Goal: Task Accomplishment & Management: Use online tool/utility

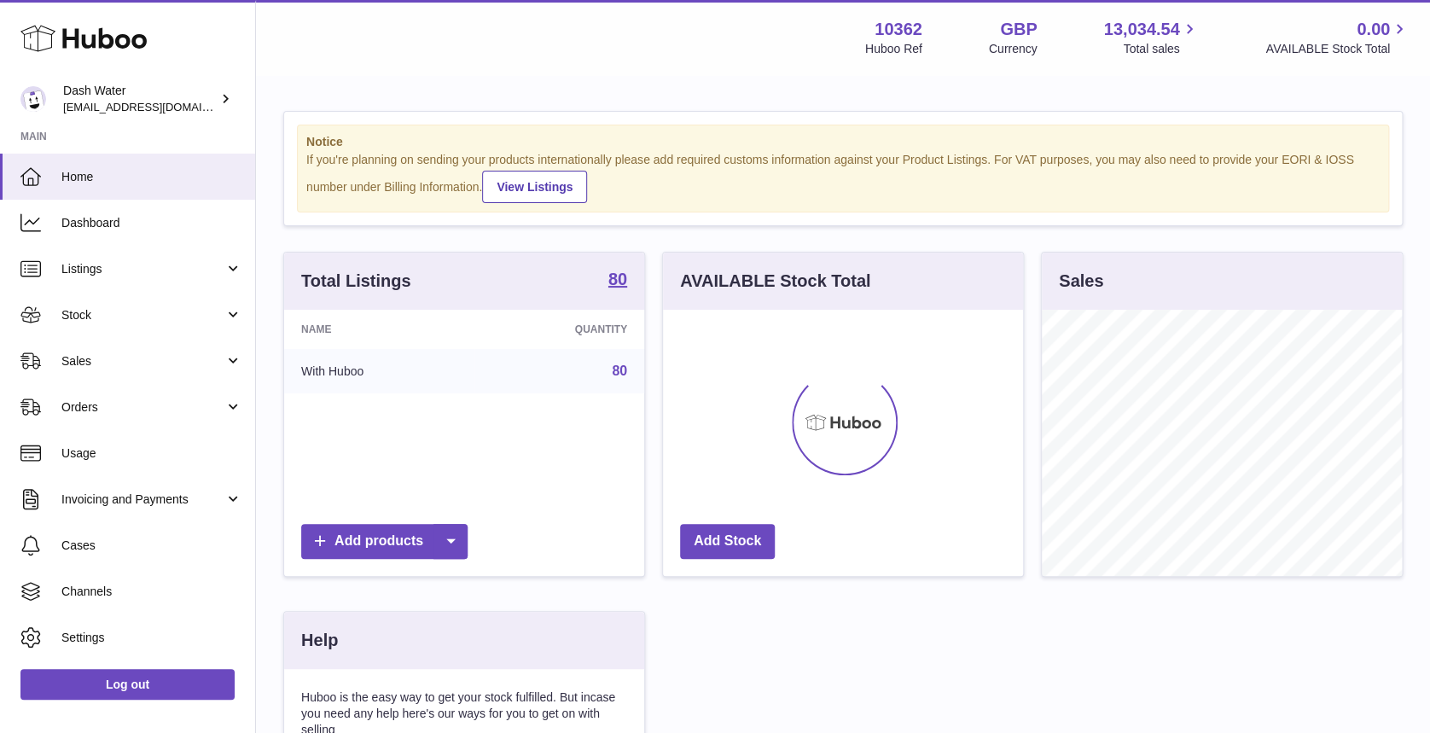
scroll to position [266, 360]
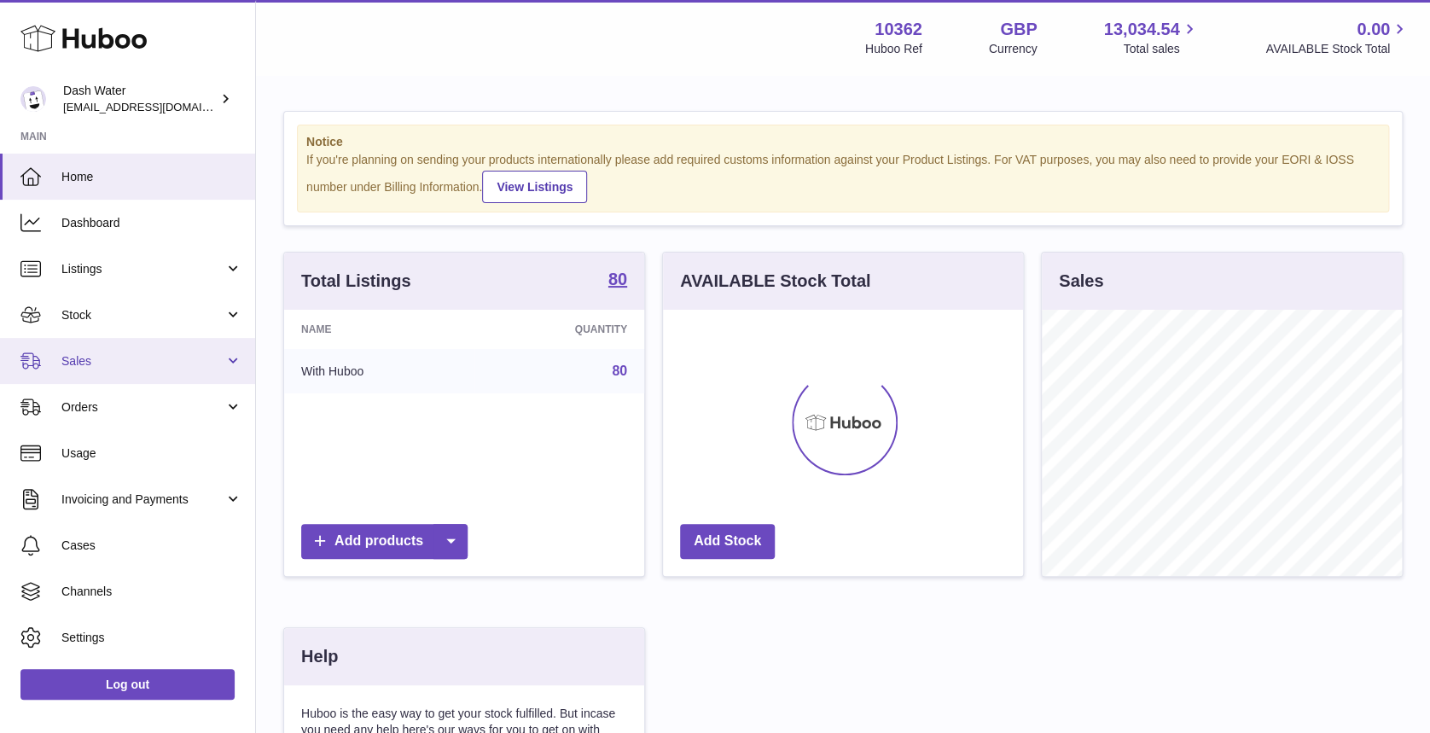
click at [197, 364] on span "Sales" at bounding box center [142, 361] width 163 height 16
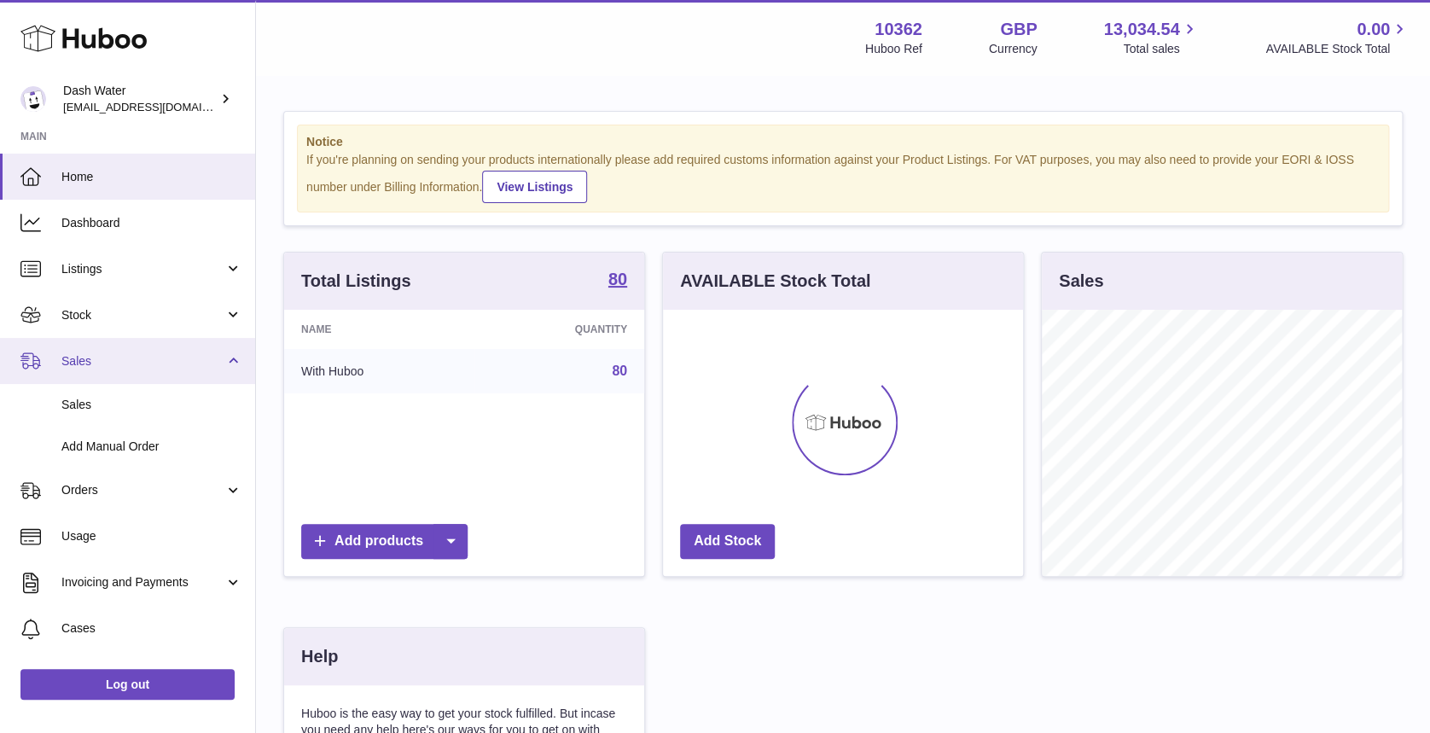
click at [197, 364] on span "Sales" at bounding box center [142, 361] width 163 height 16
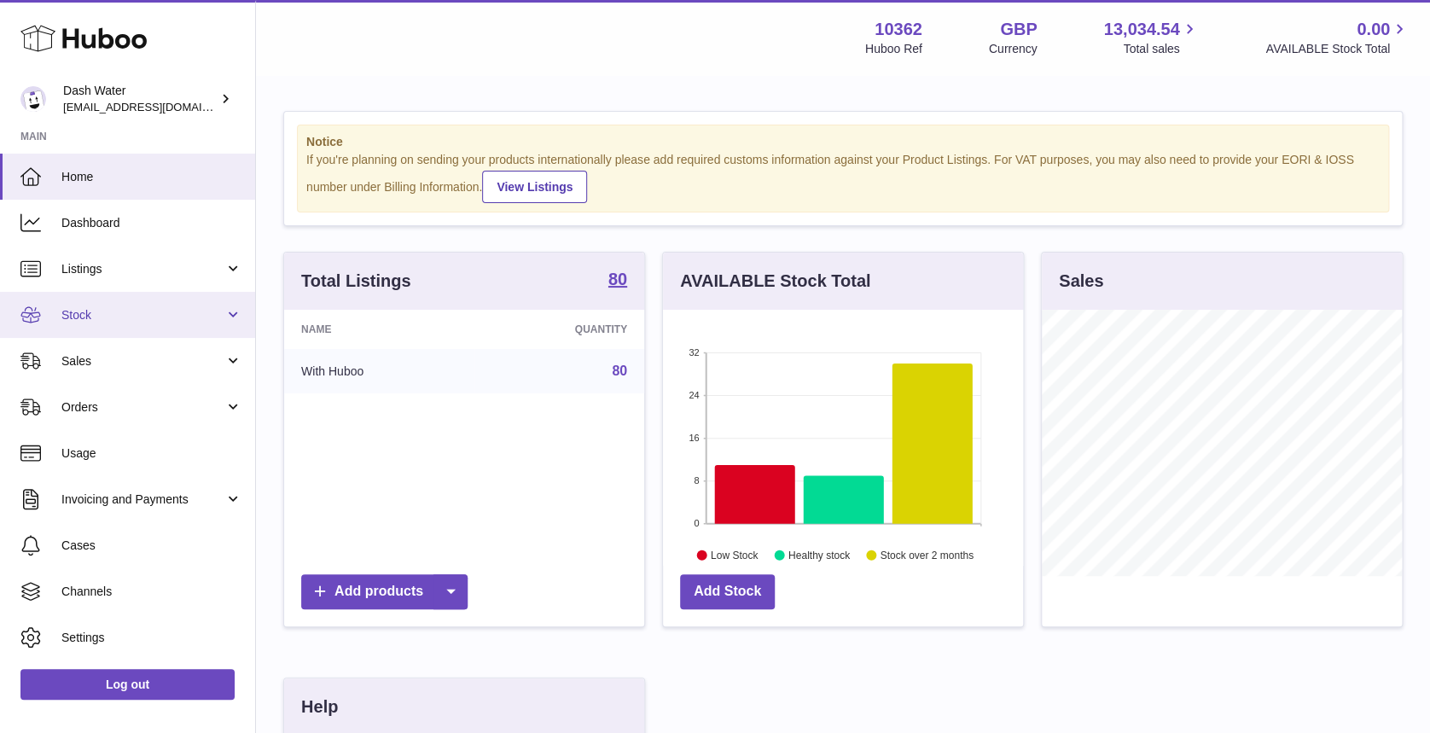
click at [195, 325] on link "Stock" at bounding box center [127, 315] width 255 height 46
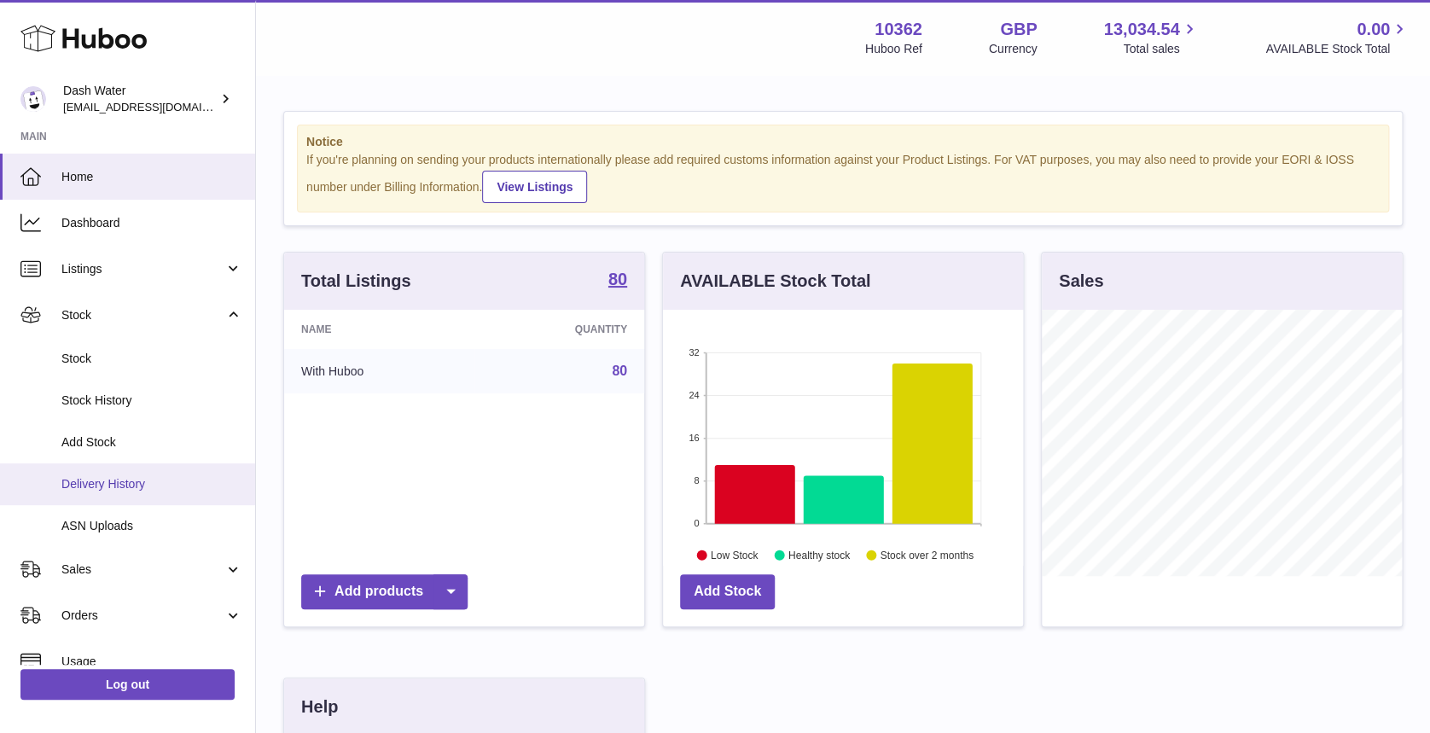
click at [171, 481] on span "Delivery History" at bounding box center [151, 484] width 181 height 16
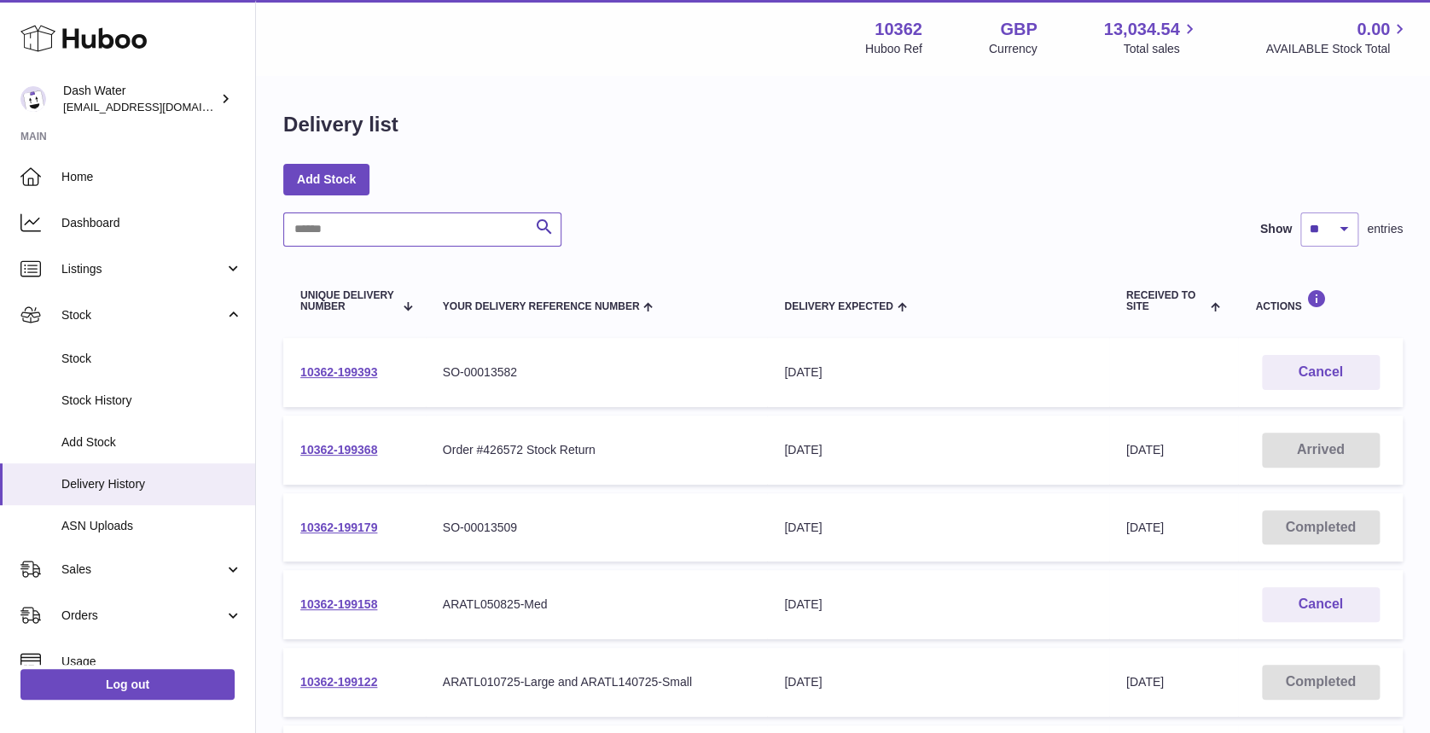
click at [407, 223] on input "text" at bounding box center [422, 229] width 278 height 34
paste input "**********"
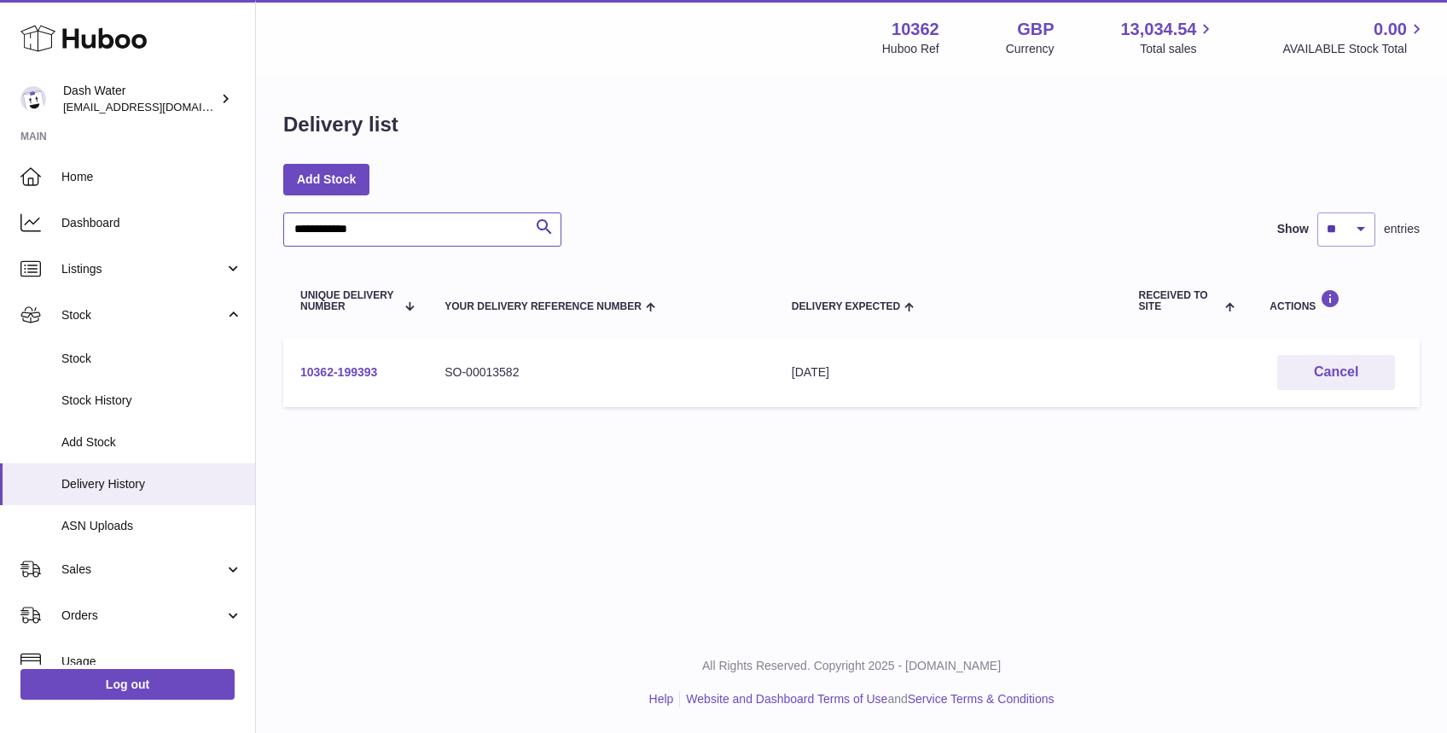
type input "**********"
click at [359, 371] on link "10362-199393" at bounding box center [338, 372] width 77 height 14
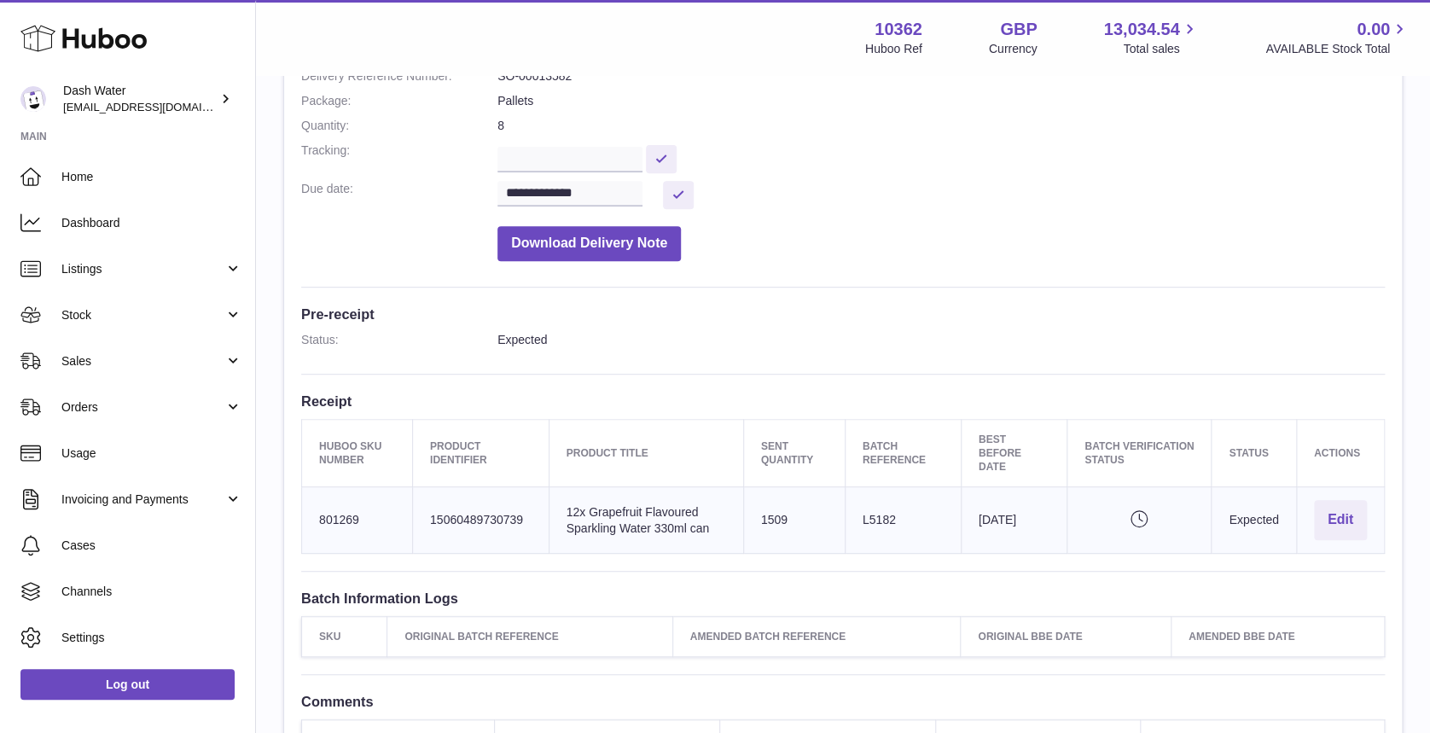
scroll to position [252, 0]
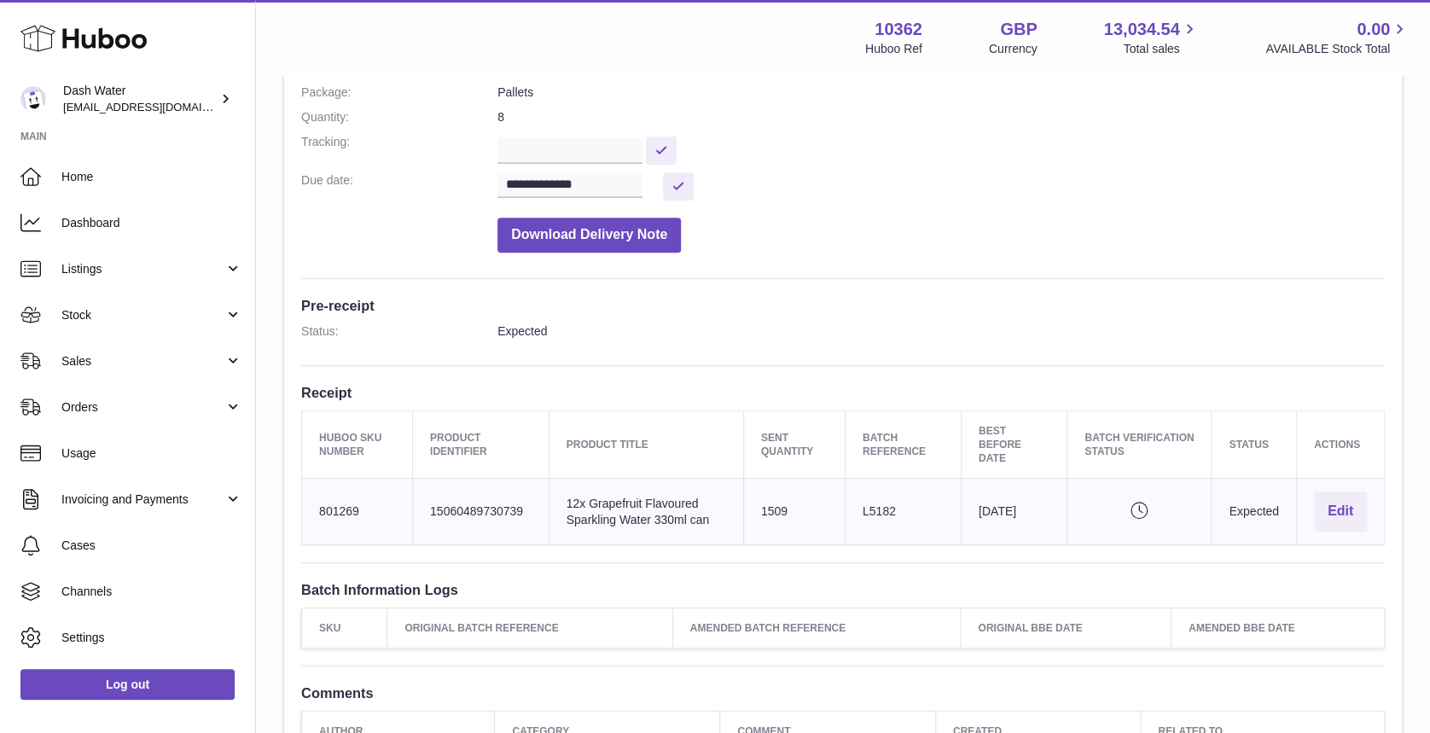
click at [337, 505] on td "Huboo SKU Number 801269" at bounding box center [357, 512] width 111 height 67
copy td "801269"
click at [961, 288] on div "**********" at bounding box center [842, 345] width 1117 height 856
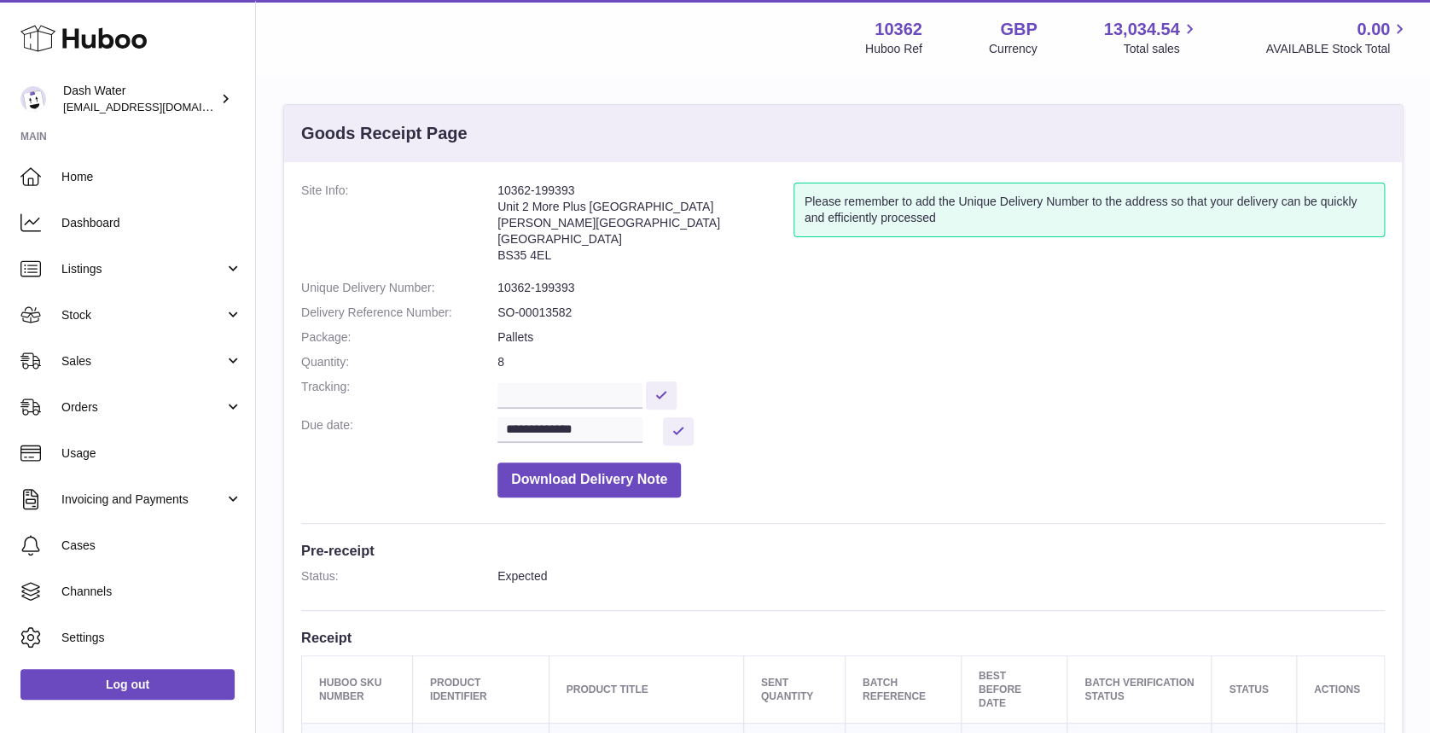
scroll to position [0, 0]
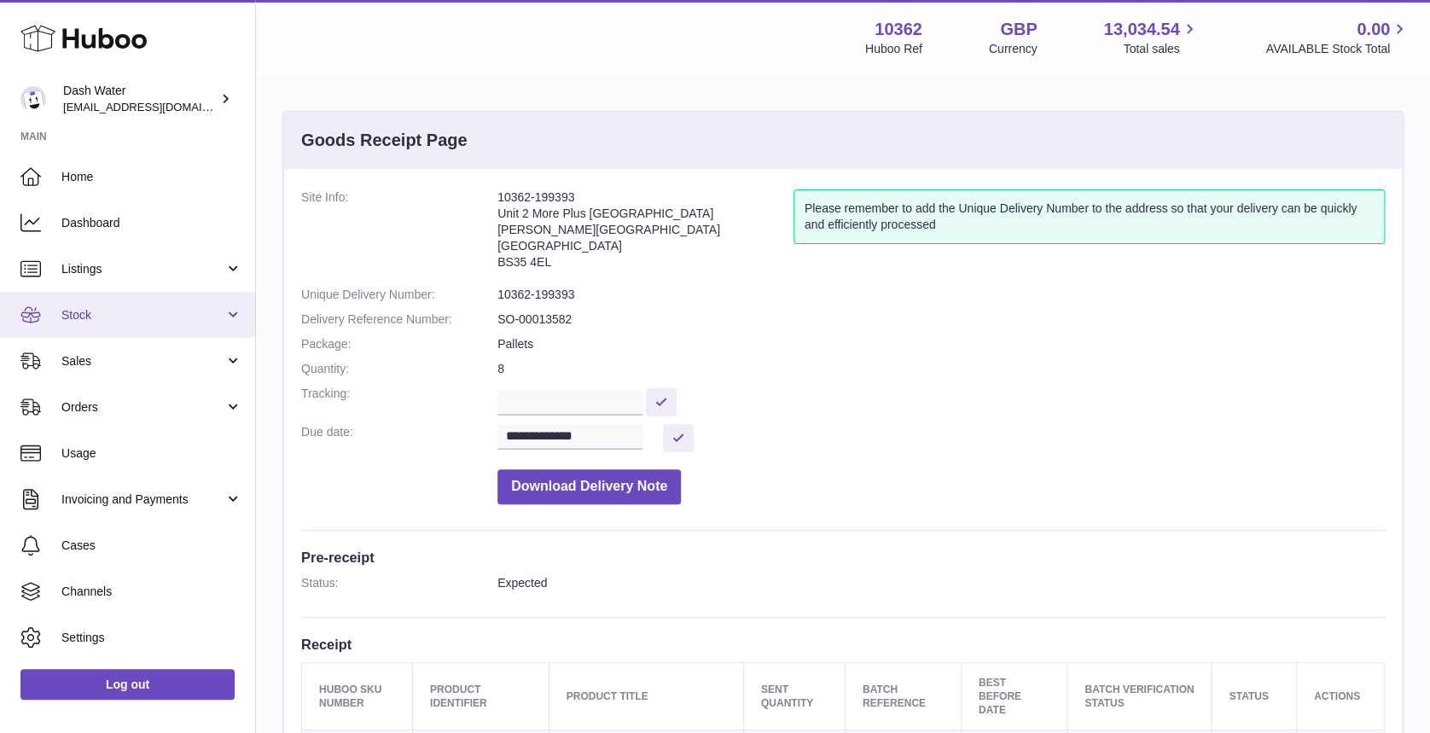
click at [122, 314] on span "Stock" at bounding box center [142, 315] width 163 height 16
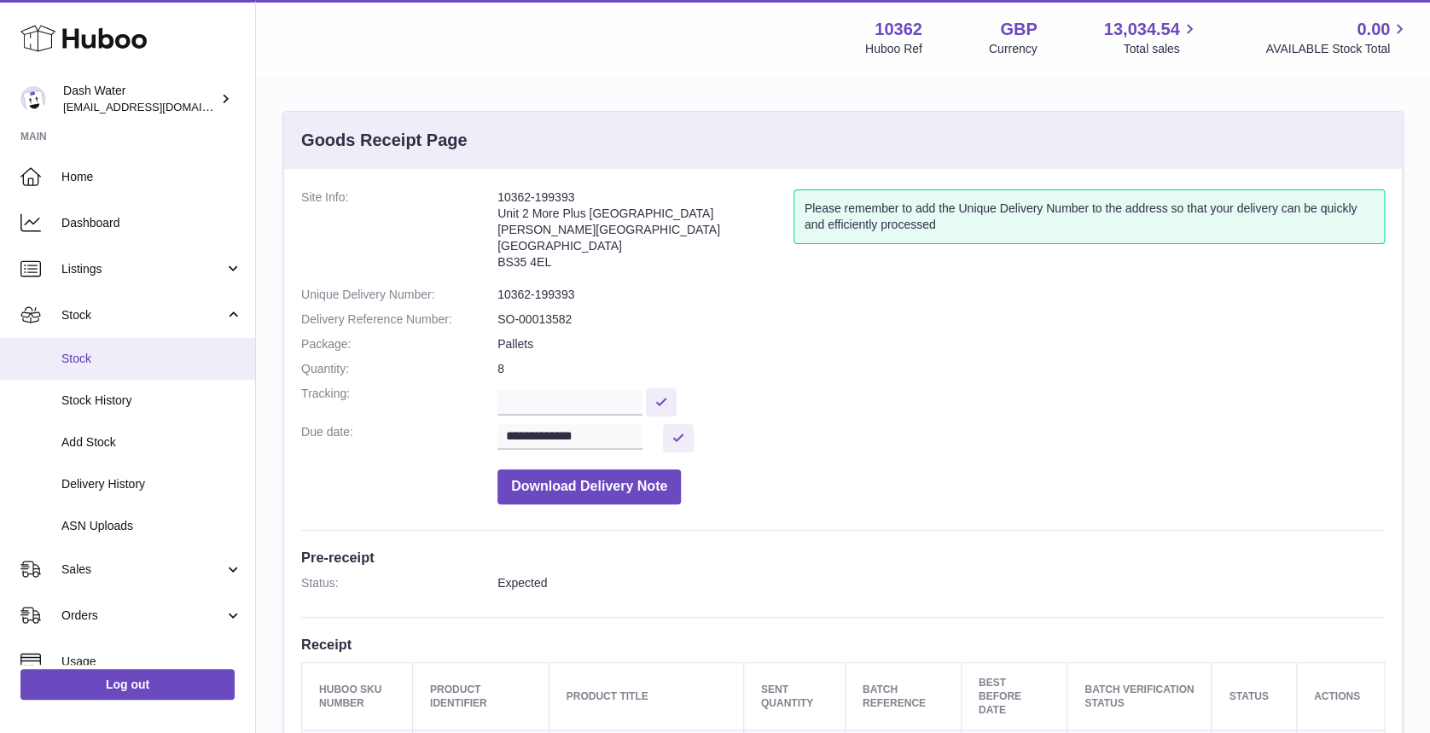
click at [154, 362] on span "Stock" at bounding box center [151, 359] width 181 height 16
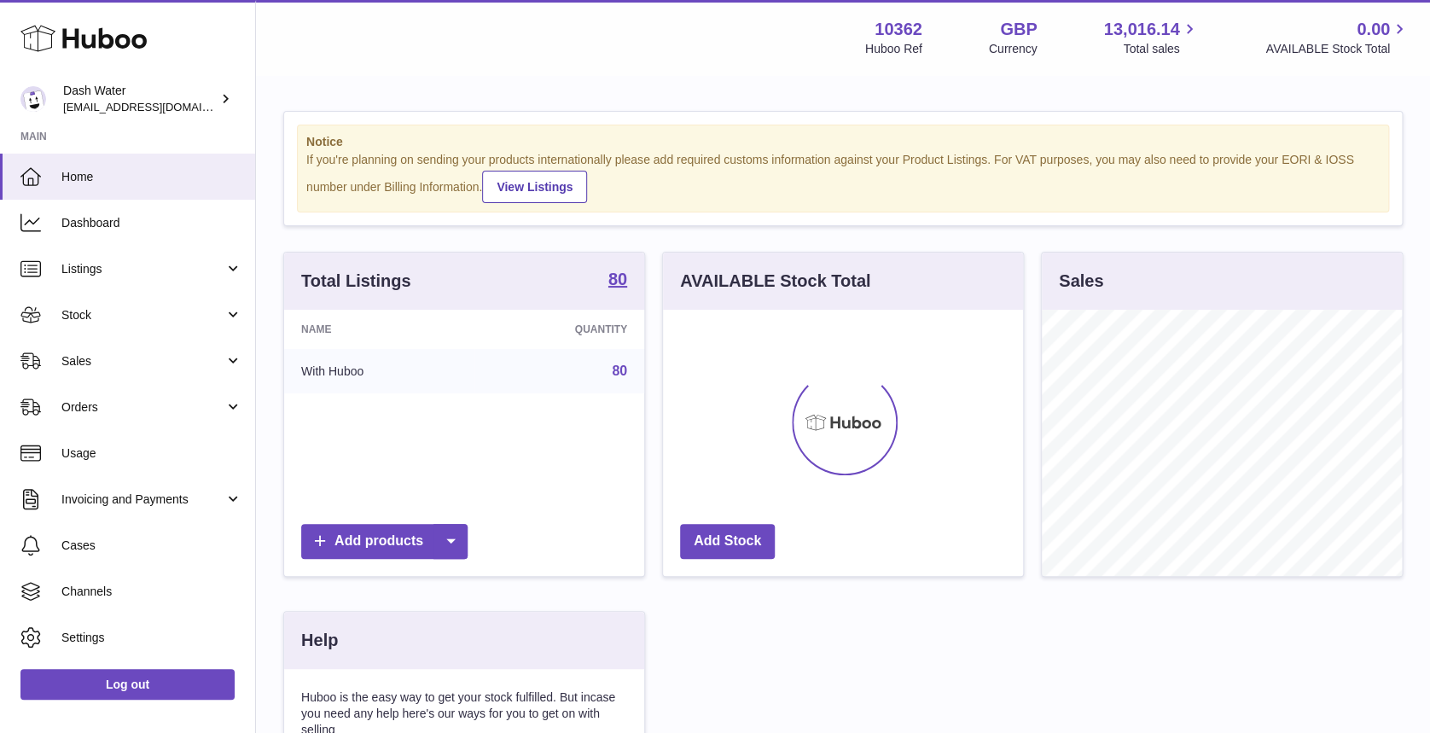
scroll to position [266, 360]
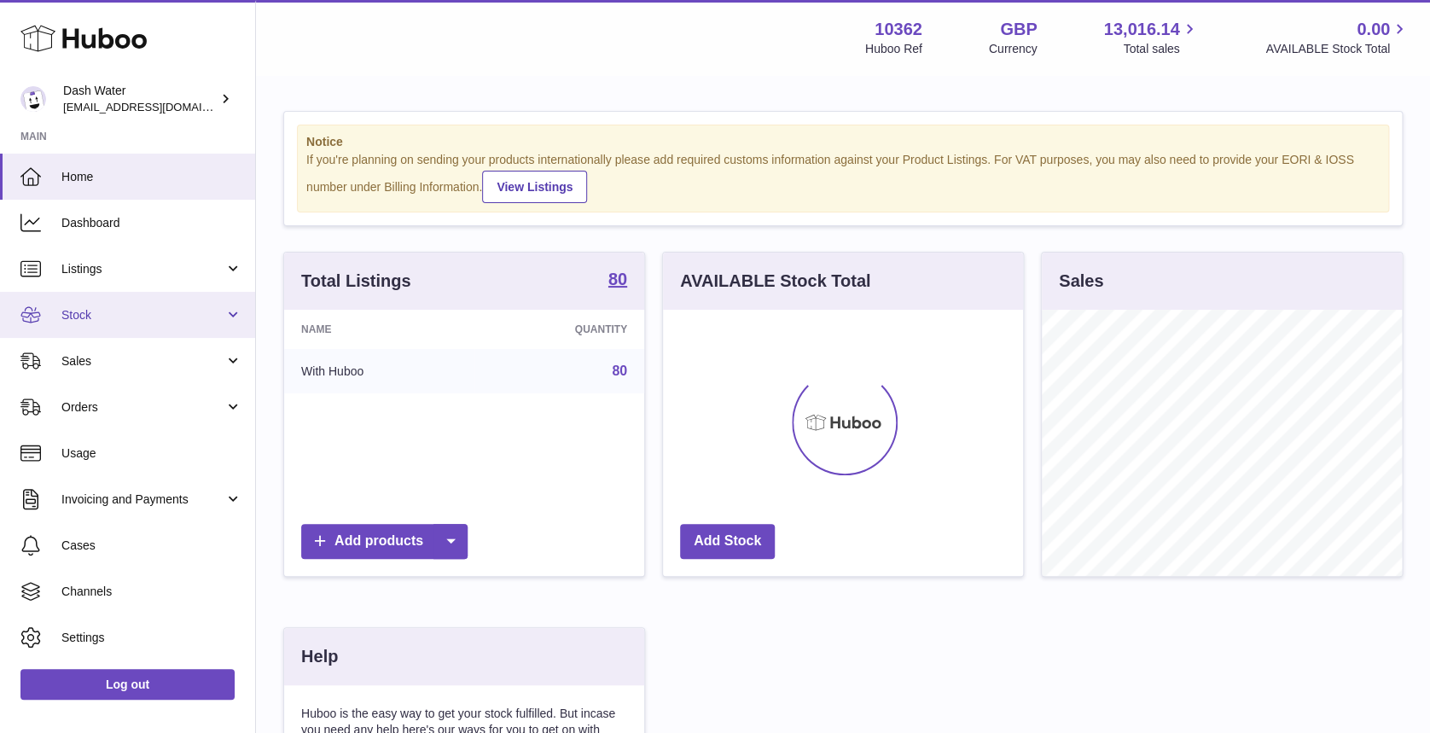
click at [200, 305] on link "Stock" at bounding box center [127, 315] width 255 height 46
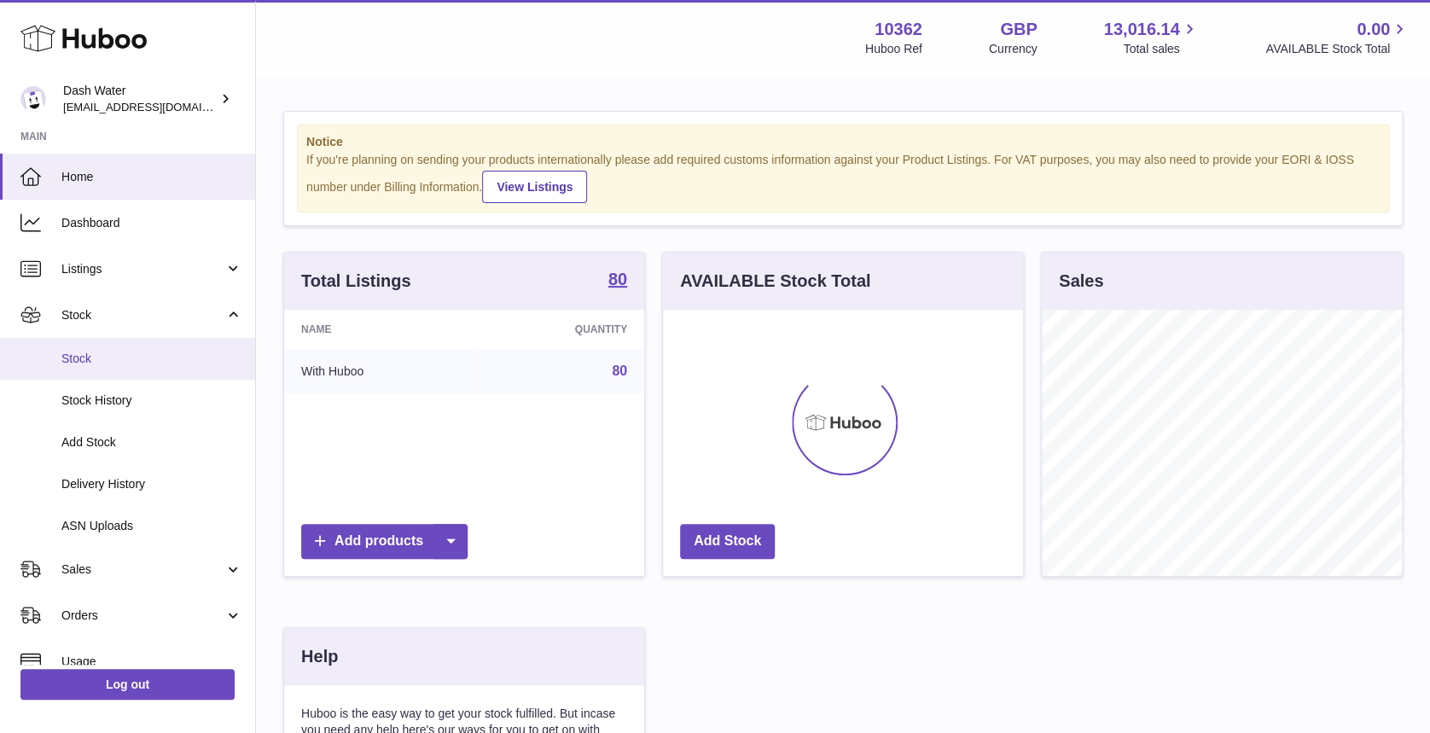
click at [159, 357] on span "Stock" at bounding box center [151, 359] width 181 height 16
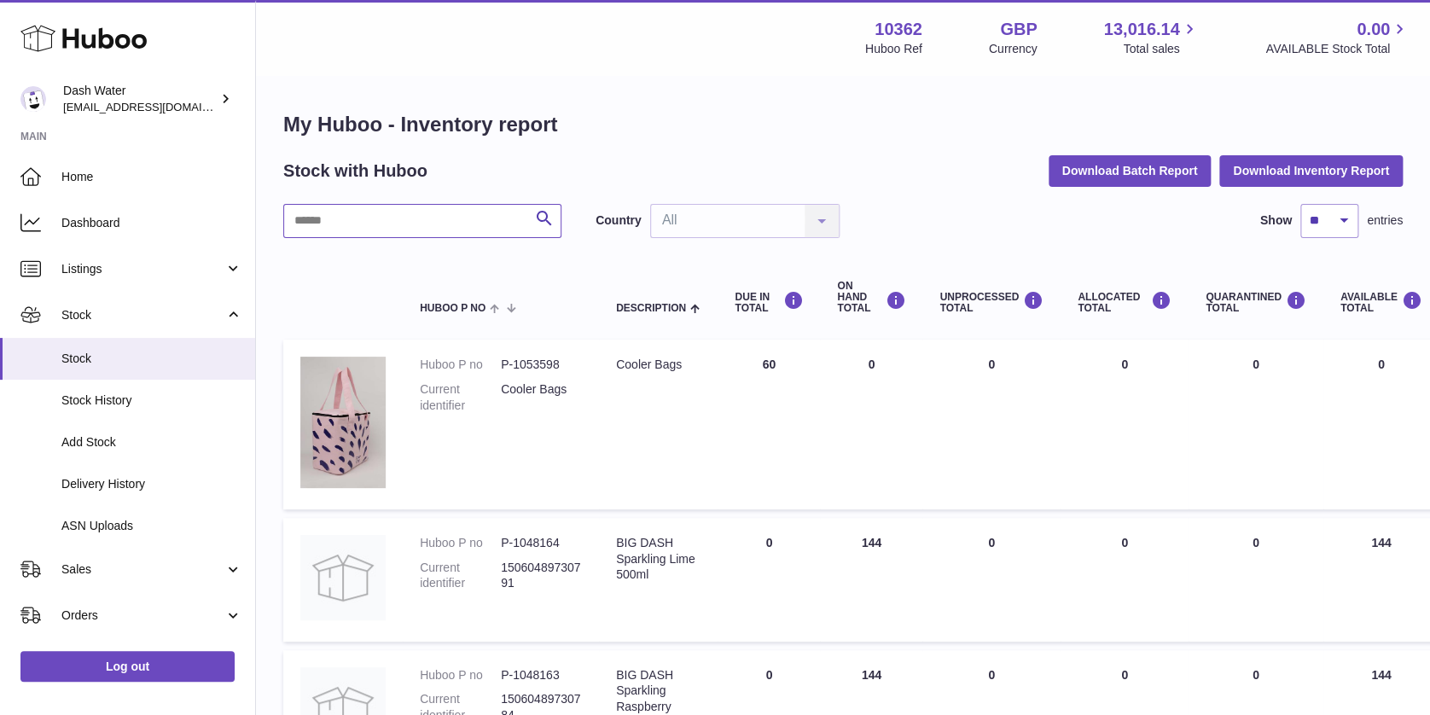
click at [445, 213] on input "text" at bounding box center [422, 221] width 278 height 34
paste input "******"
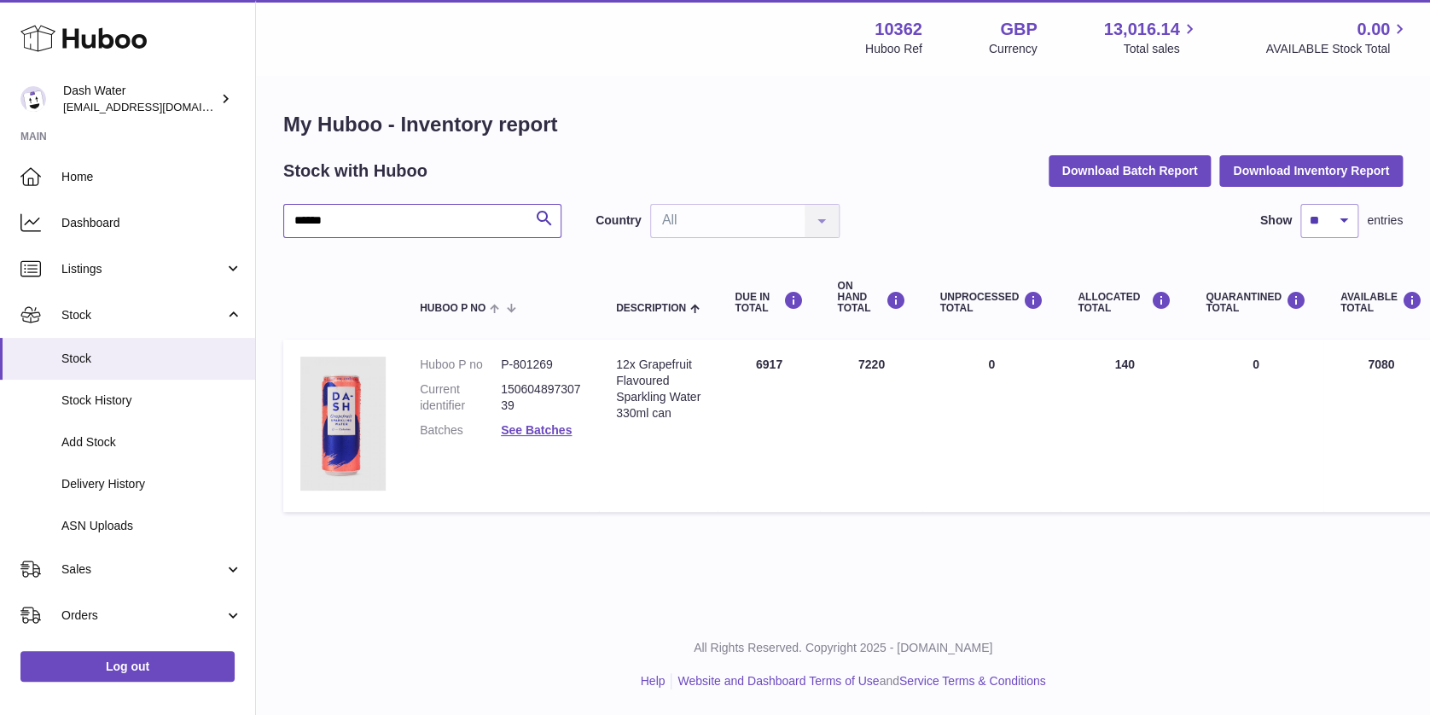
type input "******"
drag, startPoint x: 501, startPoint y: 359, endPoint x: 559, endPoint y: 359, distance: 58.0
click at [559, 359] on dd "P-801269" at bounding box center [541, 365] width 81 height 16
copy dd "P-801269"
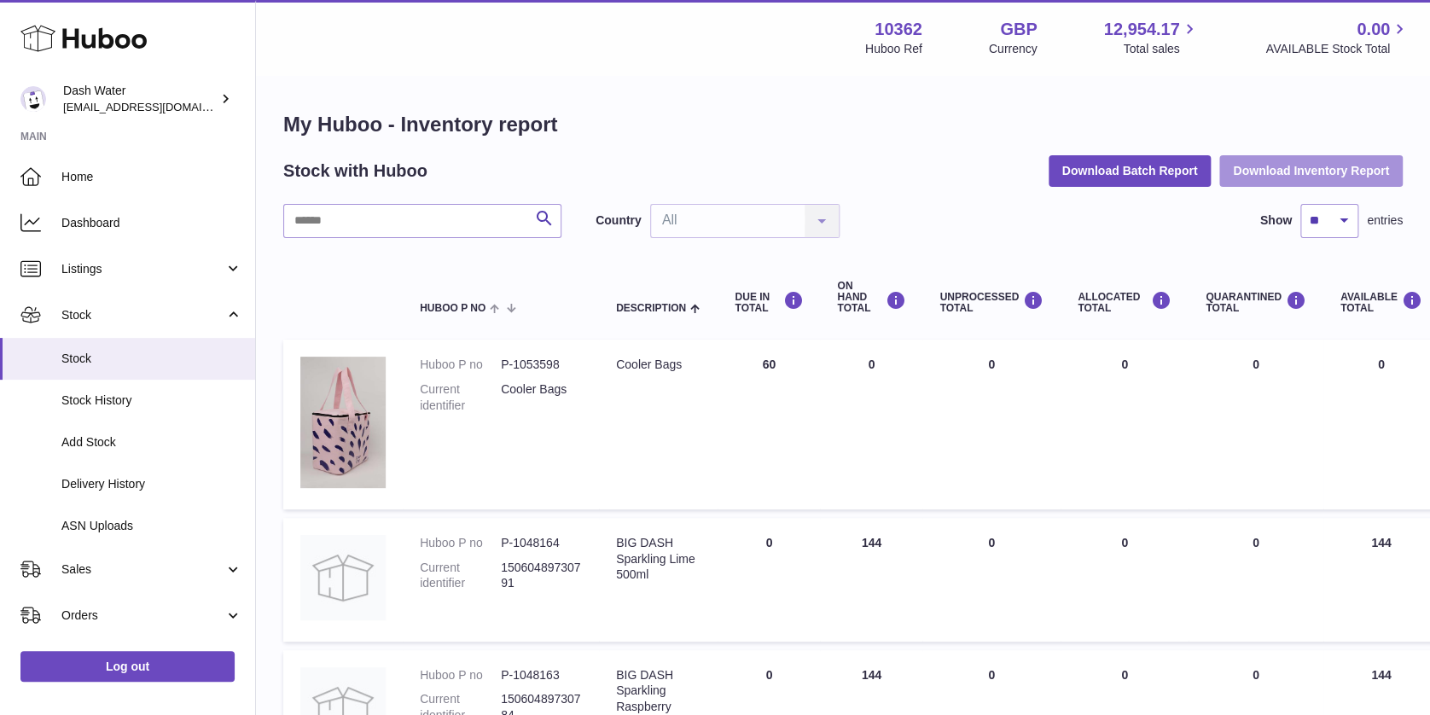
click at [1331, 176] on button "Download Inventory Report" at bounding box center [1310, 170] width 183 height 31
